Goal: Task Accomplishment & Management: Use online tool/utility

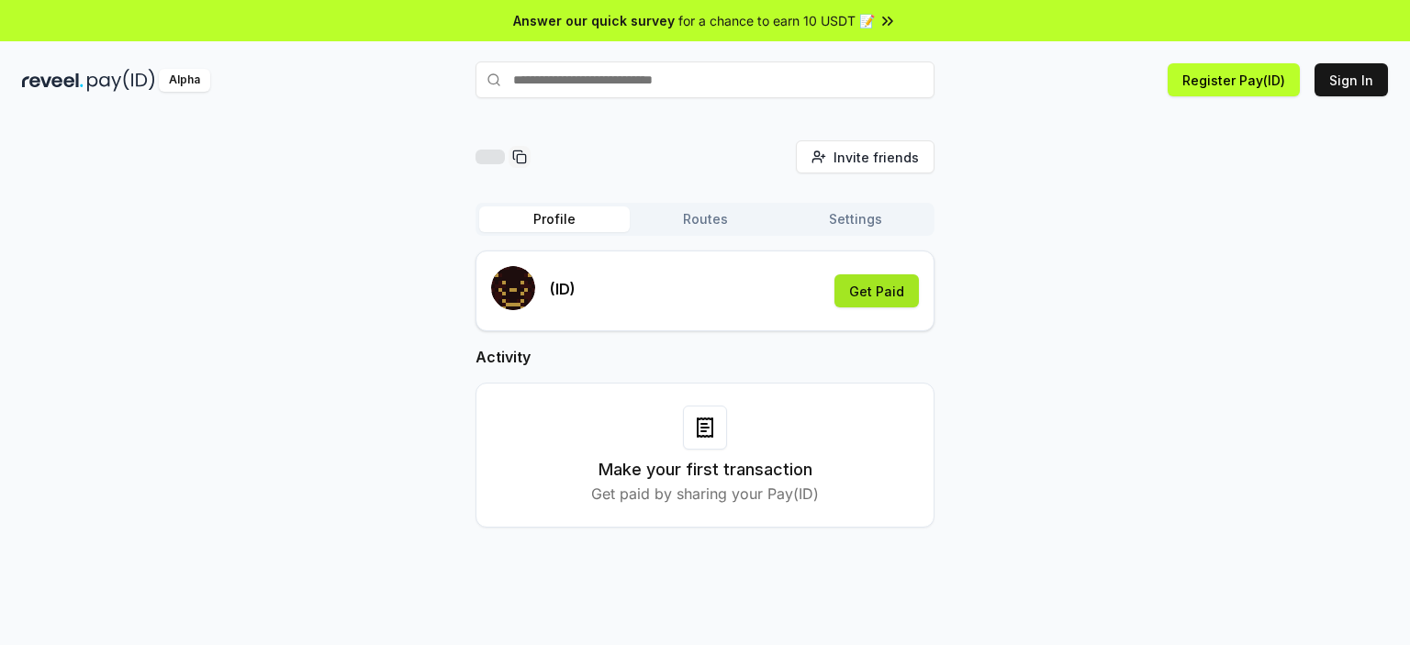
click at [870, 300] on button "Get Paid" at bounding box center [877, 291] width 84 height 33
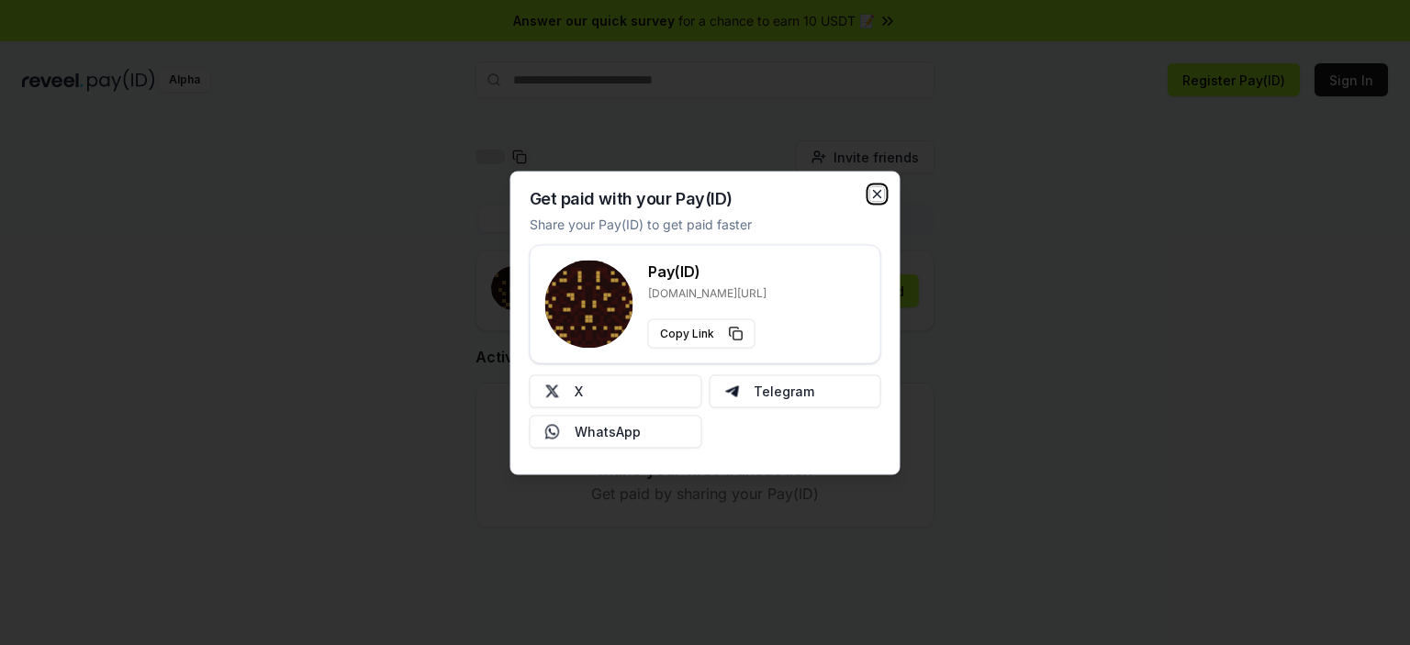
click at [882, 194] on icon "button" at bounding box center [877, 193] width 15 height 15
